Goal: Task Accomplishment & Management: Manage account settings

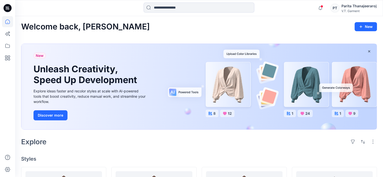
click at [377, 6] on div "Notifications Rung (Pattern) . has invited you to the Folder 831025P_F25_01/09/…" at bounding box center [199, 8] width 368 height 11
click at [372, 6] on div "Parita Thanajeeraroj" at bounding box center [358, 6] width 35 height 6
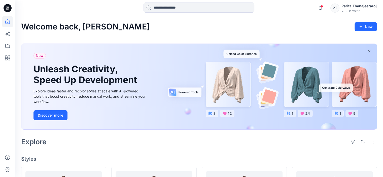
click at [366, 5] on div "Parita Thanajeeraroj" at bounding box center [358, 6] width 35 height 6
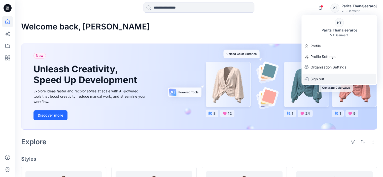
click at [331, 75] on div "Sign out" at bounding box center [339, 79] width 74 height 10
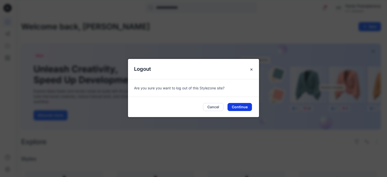
click at [244, 109] on button "Continue" at bounding box center [239, 107] width 24 height 8
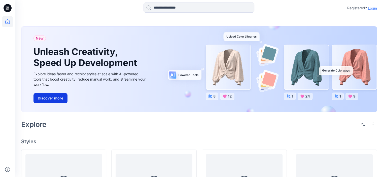
click at [61, 99] on button "Discover more" at bounding box center [50, 98] width 34 height 10
click at [375, 7] on p "Login" at bounding box center [372, 8] width 9 height 5
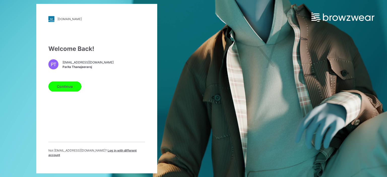
click at [107, 154] on span "Log in with different account" at bounding box center [92, 152] width 88 height 8
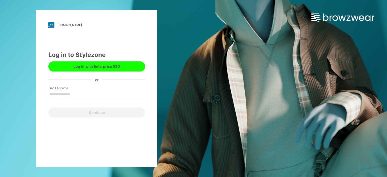
click at [85, 89] on div "Email Address" at bounding box center [96, 93] width 97 height 15
click at [83, 95] on input "Email Address" at bounding box center [96, 94] width 97 height 8
type input "**********"
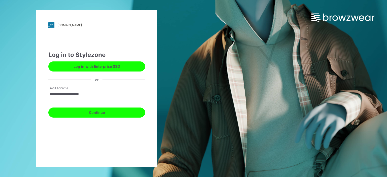
click at [99, 113] on button "Continue" at bounding box center [96, 113] width 97 height 10
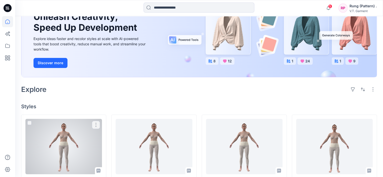
scroll to position [25, 0]
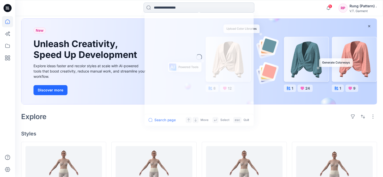
click at [190, 9] on input at bounding box center [199, 8] width 111 height 10
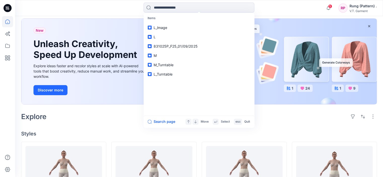
click at [7, 74] on div at bounding box center [7, 96] width 11 height 161
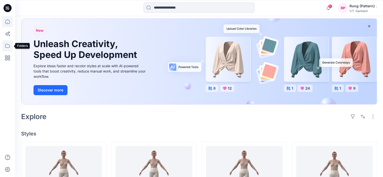
click at [7, 44] on icon at bounding box center [7, 45] width 11 height 11
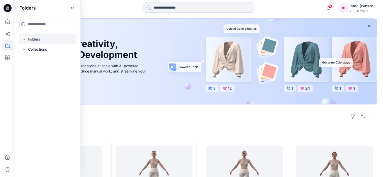
click at [33, 42] on div at bounding box center [47, 39] width 57 height 10
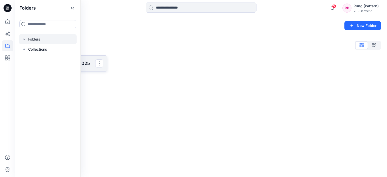
click at [90, 67] on p "831025P_F25_01/09/2025" at bounding box center [63, 63] width 63 height 7
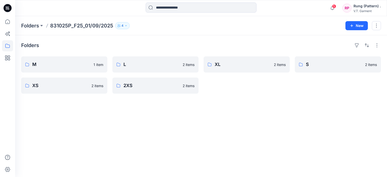
click at [128, 27] on button "4" at bounding box center [122, 25] width 15 height 7
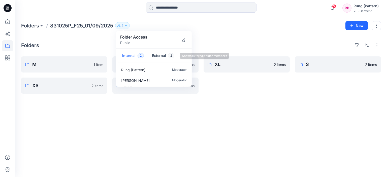
click at [158, 51] on button "External 2" at bounding box center [163, 56] width 30 height 13
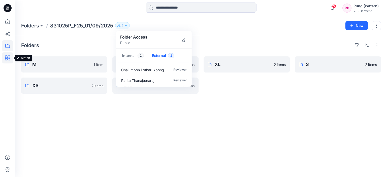
click at [9, 55] on icon at bounding box center [7, 57] width 11 height 11
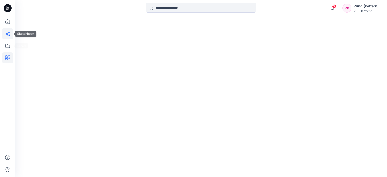
click at [9, 36] on icon at bounding box center [7, 33] width 11 height 11
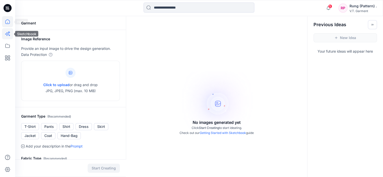
click at [9, 24] on icon at bounding box center [7, 21] width 5 height 5
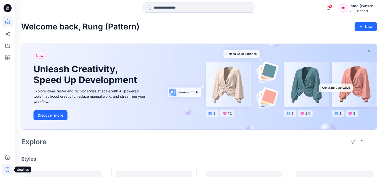
click at [10, 172] on icon at bounding box center [7, 169] width 11 height 11
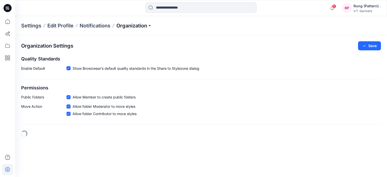
click at [128, 28] on p "Organization" at bounding box center [133, 25] width 35 height 7
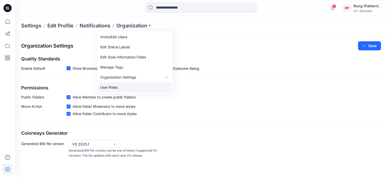
click at [113, 89] on link "User Roles" at bounding box center [135, 87] width 74 height 10
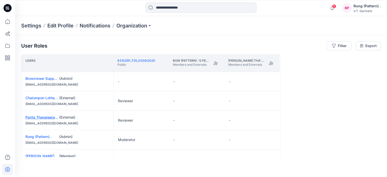
click at [45, 118] on link "Parita Thanajeeraroj" at bounding box center [42, 117] width 34 height 4
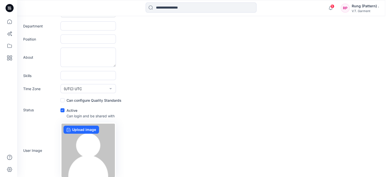
scroll to position [92, 0]
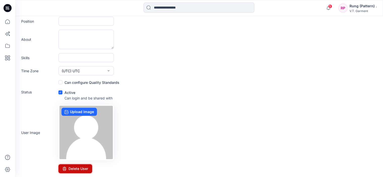
click at [64, 169] on icon at bounding box center [64, 169] width 4 height 4
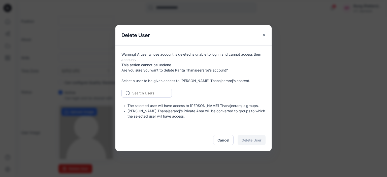
click at [163, 95] on div at bounding box center [149, 93] width 35 height 6
type input "*"
click at [160, 114] on span "[PERSON_NAME]" at bounding box center [147, 114] width 29 height 5
click at [246, 139] on span "Delete User" at bounding box center [251, 139] width 20 height 5
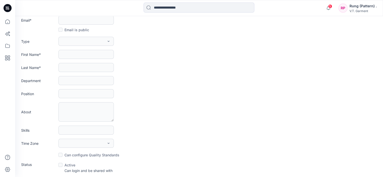
scroll to position [0, 0]
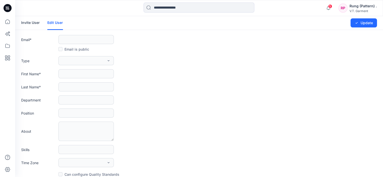
click at [31, 24] on link "Invite User" at bounding box center [30, 22] width 19 height 13
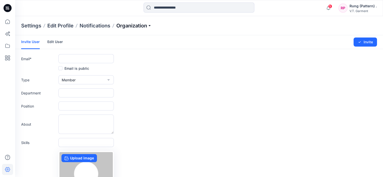
click at [132, 24] on p "Organization" at bounding box center [133, 25] width 35 height 7
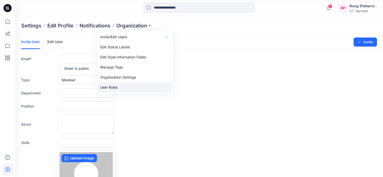
click at [122, 90] on link "User Roles" at bounding box center [135, 87] width 74 height 10
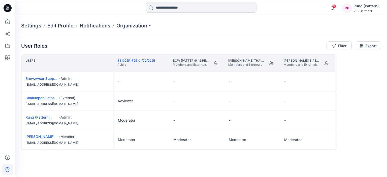
click at [155, 158] on div "User Roles Filter Export Users 831025P_F25_01/09/2025 Public Bow (Pattern) .'s …" at bounding box center [201, 99] width 372 height 128
click at [75, 45] on div "User Roles Filter Export" at bounding box center [201, 45] width 360 height 9
click at [7, 47] on icon at bounding box center [7, 45] width 11 height 11
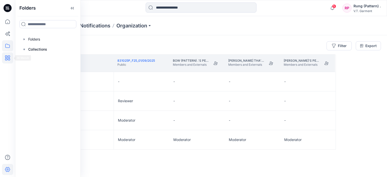
click at [4, 55] on icon at bounding box center [7, 57] width 11 height 11
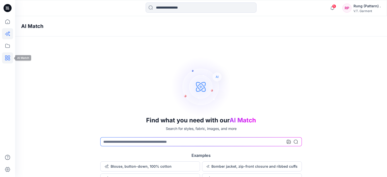
click at [6, 32] on icon at bounding box center [7, 33] width 11 height 11
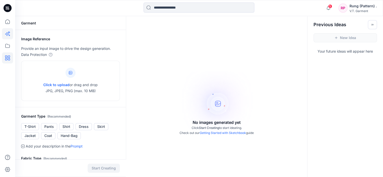
click at [7, 56] on icon at bounding box center [7, 57] width 5 height 5
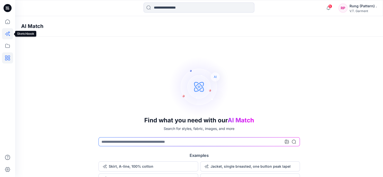
click at [7, 36] on icon at bounding box center [7, 33] width 11 height 11
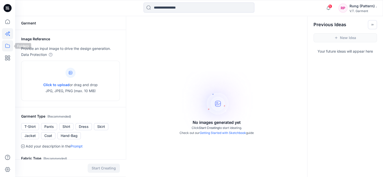
click at [8, 45] on icon at bounding box center [7, 46] width 5 height 4
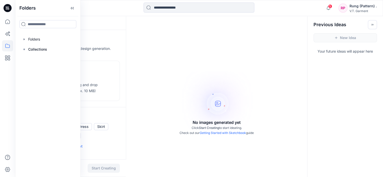
click at [147, 55] on div "No images generated yet Click Start Creating to start ideating. Check out our G…" at bounding box center [216, 104] width 181 height 177
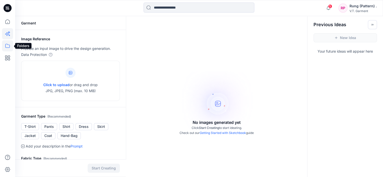
click at [11, 48] on icon at bounding box center [7, 45] width 11 height 11
click at [9, 48] on icon at bounding box center [7, 45] width 11 height 11
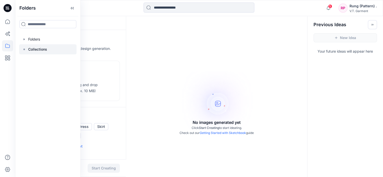
click at [36, 47] on p "Collections" at bounding box center [37, 49] width 19 height 6
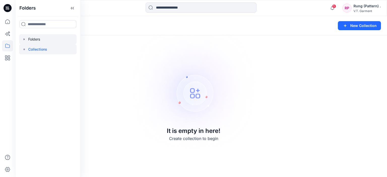
click at [38, 38] on div at bounding box center [47, 39] width 57 height 10
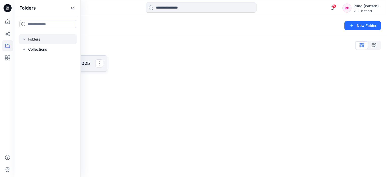
click at [85, 63] on p "831025P_F25_01/09/2025" at bounding box center [63, 63] width 63 height 7
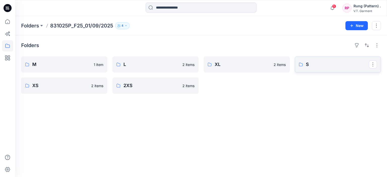
click at [319, 61] on p "S" at bounding box center [337, 64] width 63 height 7
click at [215, 65] on p "XL" at bounding box center [246, 64] width 63 height 7
click at [161, 60] on link "L" at bounding box center [155, 64] width 86 height 16
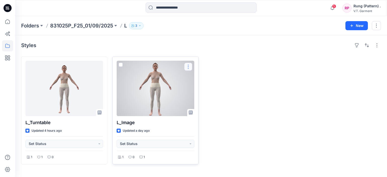
click at [187, 65] on button "button" at bounding box center [188, 67] width 8 height 8
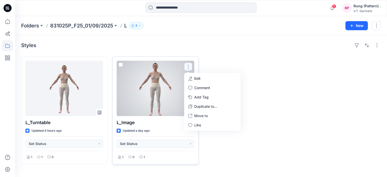
click at [188, 78] on button "Edit" at bounding box center [212, 78] width 54 height 9
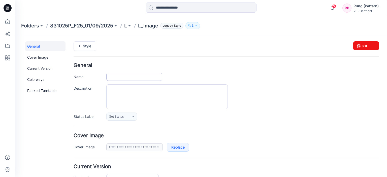
type input "*******"
type input "**********"
click at [129, 76] on input "*******" at bounding box center [134, 77] width 56 height 8
click at [332, 73] on div "******" at bounding box center [242, 77] width 272 height 8
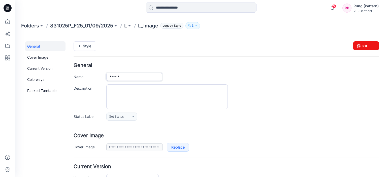
click at [137, 76] on input "******" at bounding box center [134, 77] width 56 height 8
type input "*******"
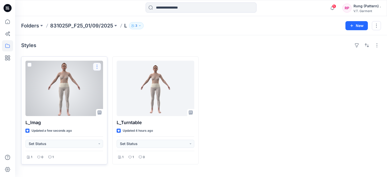
click at [98, 63] on button "button" at bounding box center [97, 67] width 8 height 8
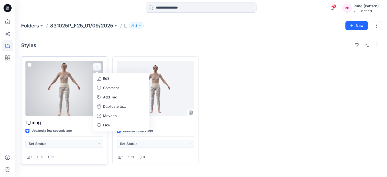
click at [106, 76] on p "Edit" at bounding box center [106, 78] width 6 height 5
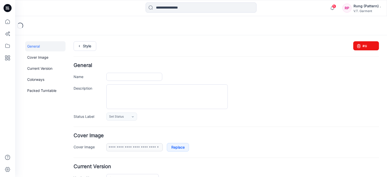
type input "******"
type input "**********"
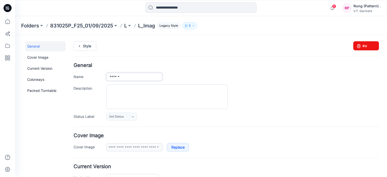
click at [130, 76] on input "******" at bounding box center [134, 77] width 56 height 8
type input "*******"
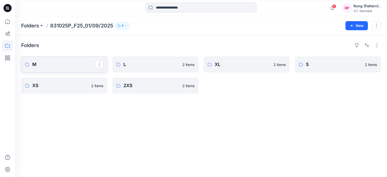
click at [80, 65] on p "M" at bounding box center [63, 64] width 63 height 7
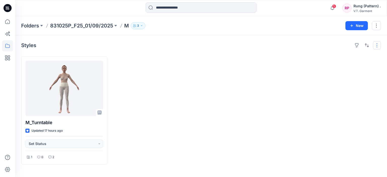
click at [378, 44] on button "button" at bounding box center [377, 45] width 8 height 8
click at [360, 27] on button "New" at bounding box center [356, 25] width 22 height 9
click at [345, 40] on p "New Style" at bounding box center [340, 38] width 17 height 6
click at [357, 25] on button "New" at bounding box center [356, 25] width 22 height 9
click at [353, 46] on button "New Folder" at bounding box center [344, 47] width 43 height 9
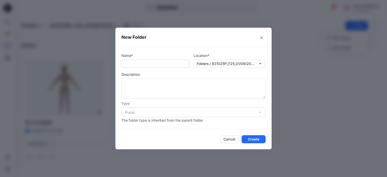
click at [149, 65] on input "text" at bounding box center [155, 64] width 68 height 8
type input "*****"
click at [248, 137] on button "Create" at bounding box center [253, 139] width 24 height 8
